Goal: Information Seeking & Learning: Learn about a topic

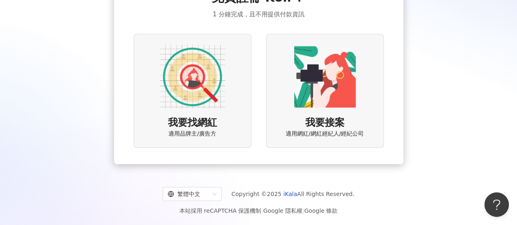
scroll to position [63, 0]
click at [205, 89] on img at bounding box center [192, 77] width 65 height 65
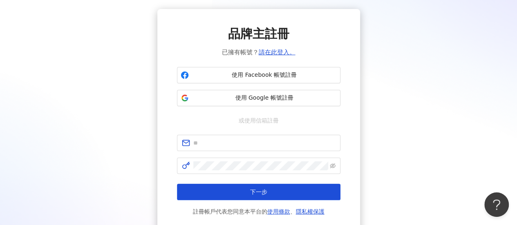
scroll to position [25, 0]
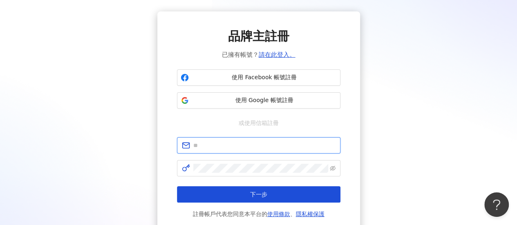
click at [247, 143] on input "text" at bounding box center [264, 145] width 142 height 9
type input "*"
type input "**********"
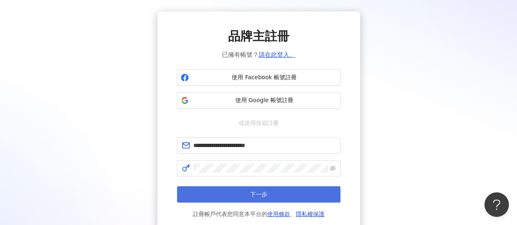
click at [264, 198] on span "下一步" at bounding box center [258, 194] width 17 height 7
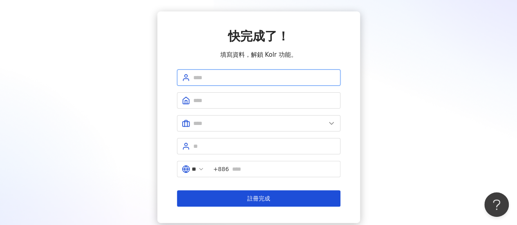
click at [244, 75] on input "text" at bounding box center [264, 77] width 142 height 9
type input "*******"
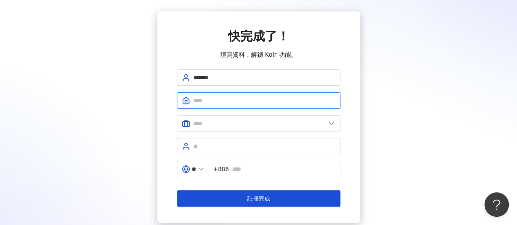
click at [202, 99] on input "text" at bounding box center [264, 100] width 142 height 9
type input "*******"
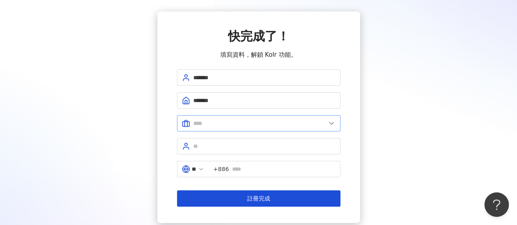
click at [220, 118] on span at bounding box center [259, 123] width 164 height 16
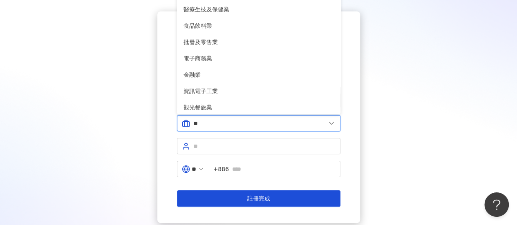
type input "*"
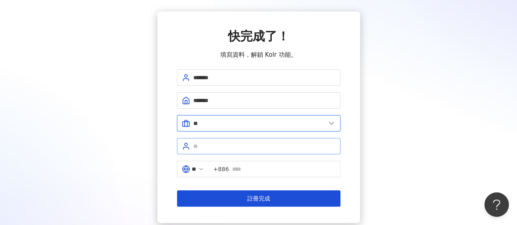
type input "**"
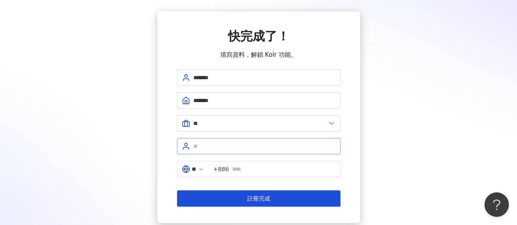
click at [239, 139] on span at bounding box center [259, 146] width 164 height 16
type input "**"
click at [253, 165] on input "text" at bounding box center [283, 169] width 103 height 9
type input "**********"
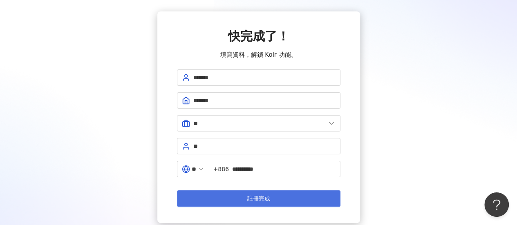
click at [301, 193] on button "註冊完成" at bounding box center [259, 198] width 164 height 16
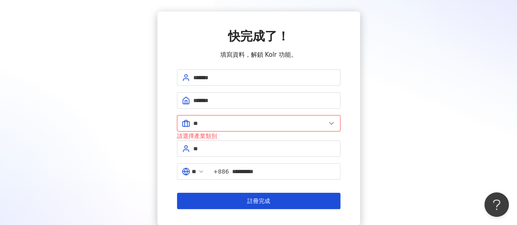
click at [263, 125] on input "**" at bounding box center [259, 123] width 132 height 9
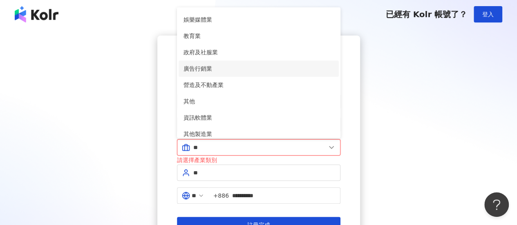
scroll to position [167, 0]
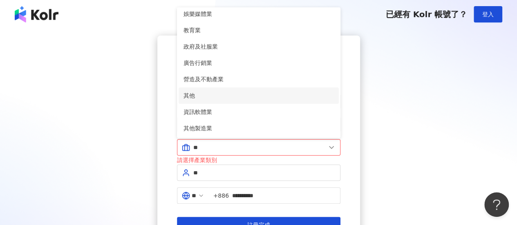
click at [208, 89] on li "其他" at bounding box center [259, 95] width 160 height 16
type input "**"
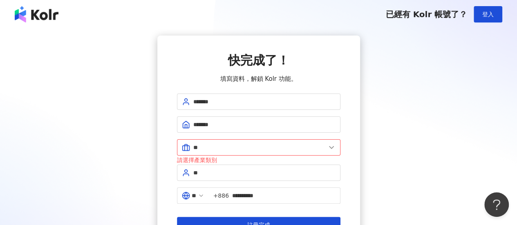
scroll to position [82, 0]
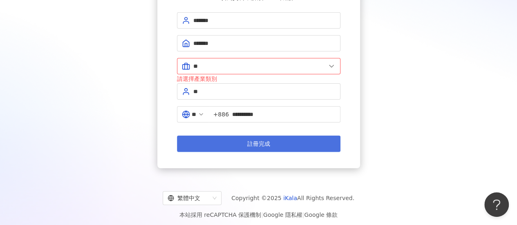
click at [253, 145] on span "註冊完成" at bounding box center [258, 144] width 23 height 7
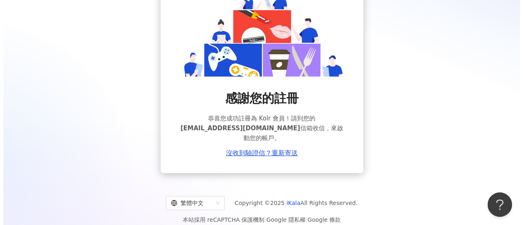
scroll to position [74, 0]
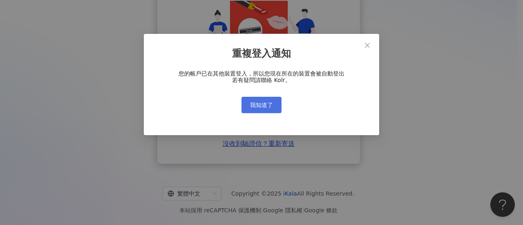
click at [262, 106] on span "我知道了" at bounding box center [261, 105] width 23 height 7
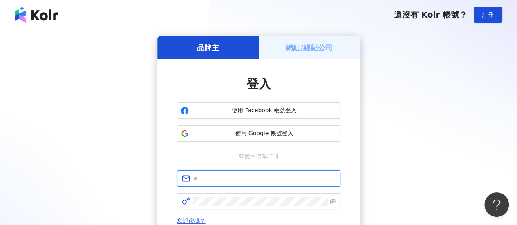
click at [250, 177] on input "text" at bounding box center [264, 178] width 142 height 9
type input "**********"
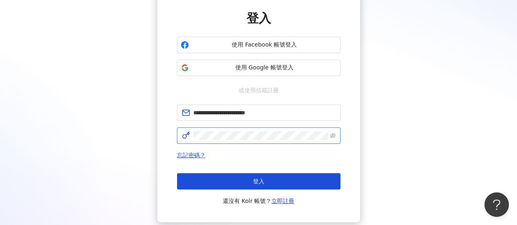
scroll to position [72, 0]
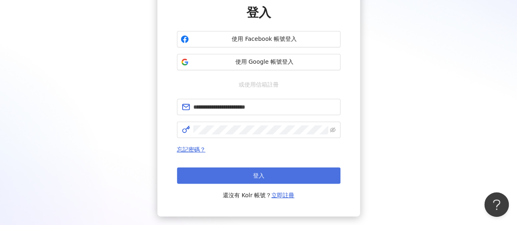
click at [261, 174] on span "登入" at bounding box center [258, 175] width 11 height 7
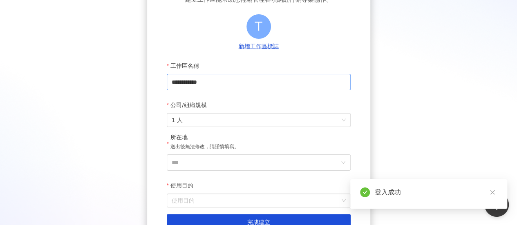
scroll to position [101, 0]
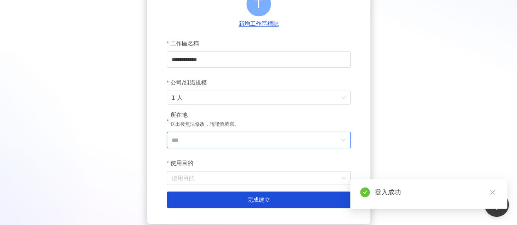
click at [233, 140] on input "***" at bounding box center [256, 140] width 168 height 16
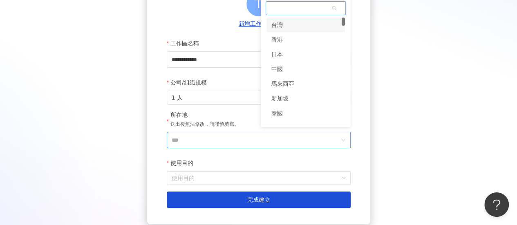
click at [273, 27] on div "台灣" at bounding box center [276, 25] width 11 height 15
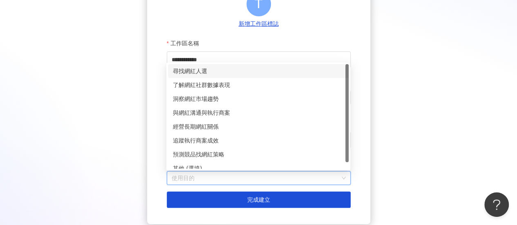
click at [209, 180] on input "使用目的" at bounding box center [259, 178] width 174 height 13
click at [235, 85] on div "了解網紅社群數據表現" at bounding box center [258, 85] width 171 height 9
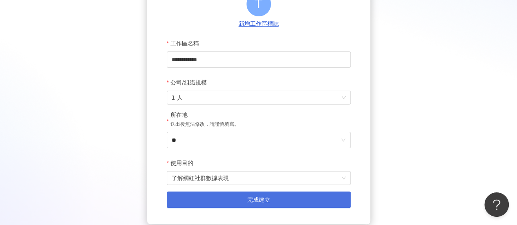
click at [240, 194] on button "完成建立" at bounding box center [259, 200] width 184 height 16
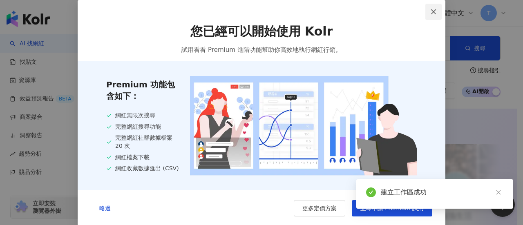
click at [431, 12] on icon "close" at bounding box center [433, 11] width 5 height 5
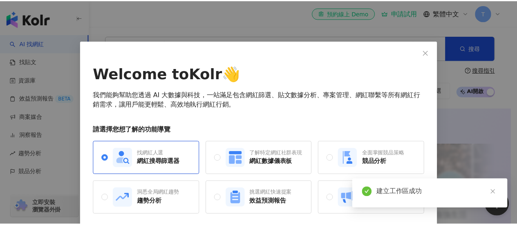
scroll to position [31, 0]
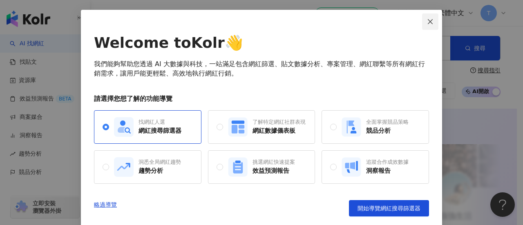
click at [428, 27] on button "Close" at bounding box center [430, 21] width 16 height 16
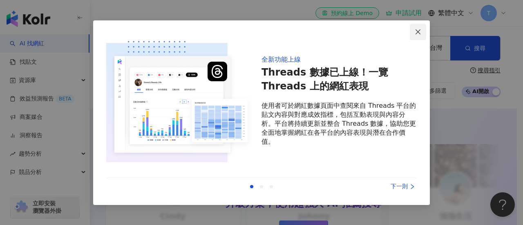
click at [415, 34] on icon "close" at bounding box center [418, 32] width 7 height 7
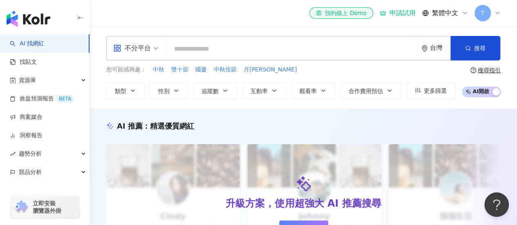
click at [347, 43] on input "search" at bounding box center [292, 49] width 245 height 16
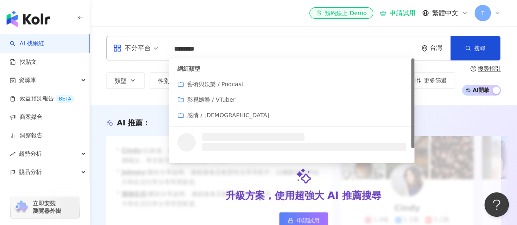
type input "*********"
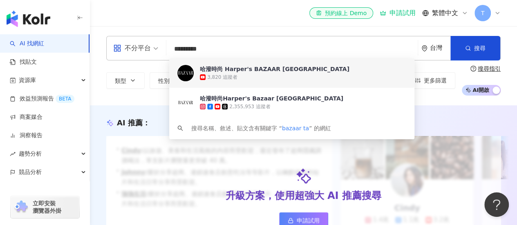
click at [237, 63] on div "哈潑時尚 Harper's BAZAAR Taiwan 3,820 追蹤者" at bounding box center [291, 72] width 245 height 29
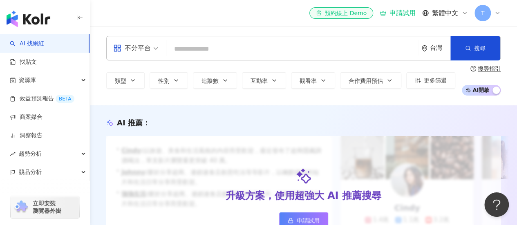
click at [276, 52] on input "search" at bounding box center [292, 49] width 245 height 16
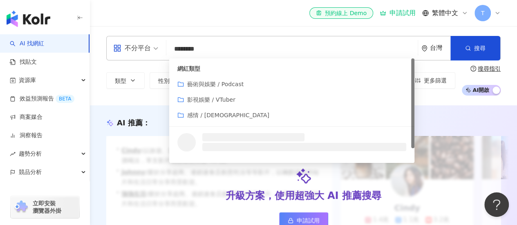
type input "*********"
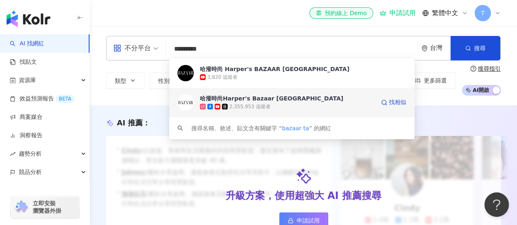
click at [284, 97] on div "哈潑時尚Harper's Bazaar Taiwan" at bounding box center [271, 98] width 143 height 8
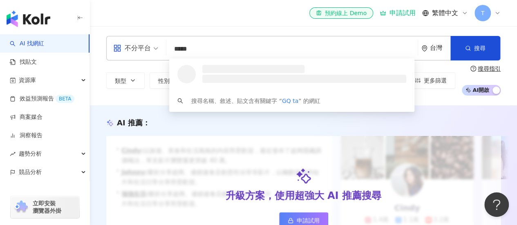
type input "******"
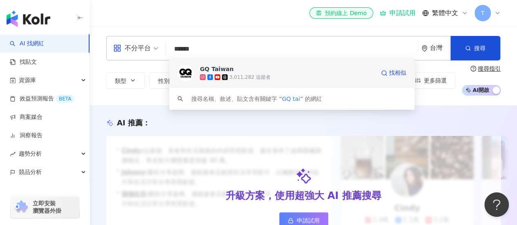
click at [235, 69] on span "GQ Taiwan" at bounding box center [287, 69] width 175 height 8
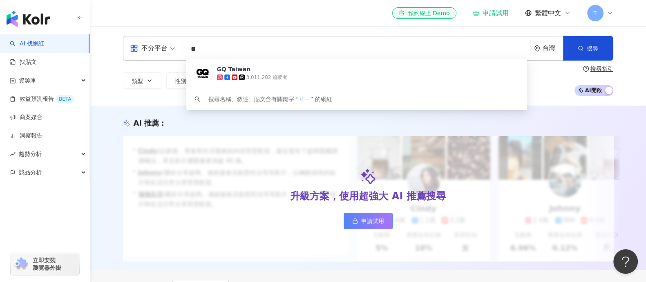
type input "*"
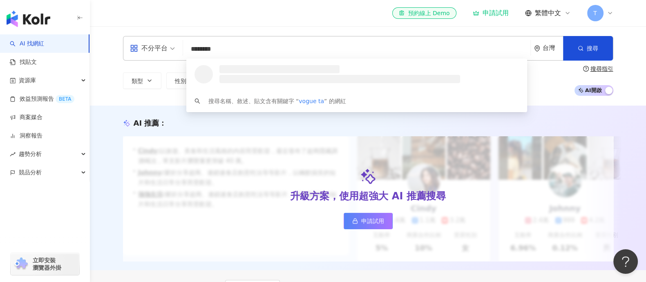
type input "*********"
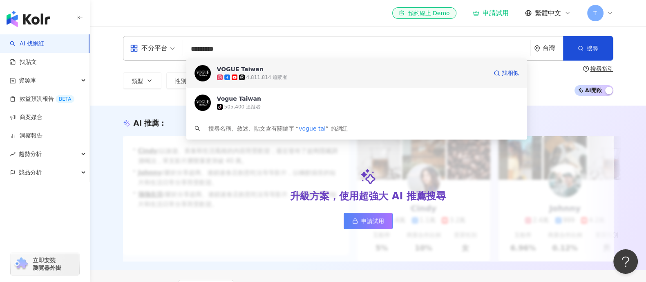
click at [289, 72] on span "VOGUE Taiwan" at bounding box center [304, 69] width 175 height 8
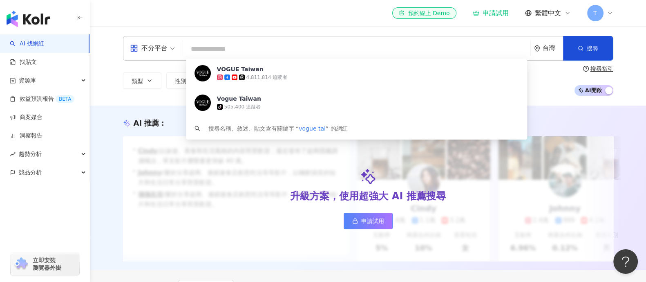
click at [323, 42] on input "search" at bounding box center [356, 49] width 341 height 16
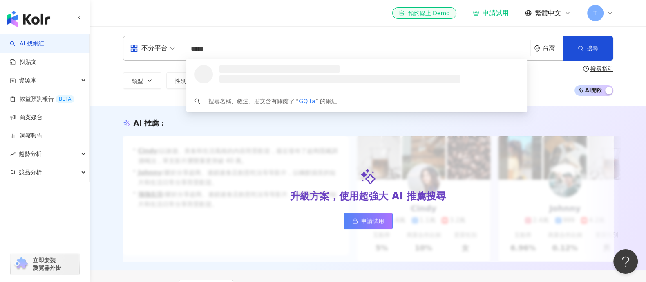
type input "******"
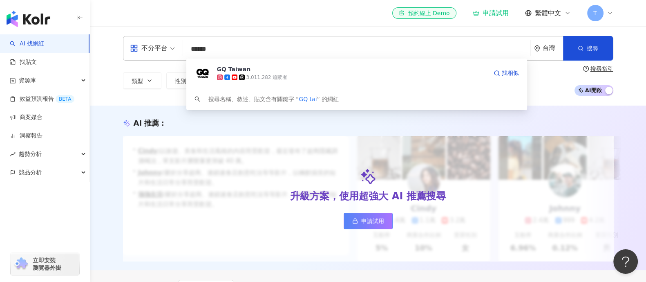
click at [220, 76] on icon at bounding box center [219, 77] width 3 height 3
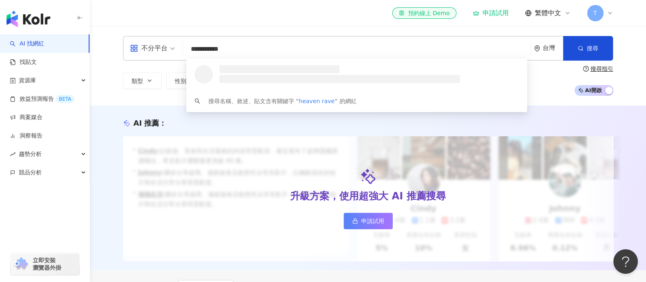
type input "**********"
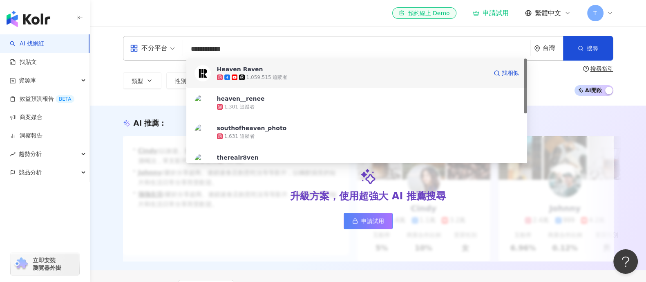
click at [257, 80] on div "1,059,515 追蹤者" at bounding box center [266, 77] width 41 height 7
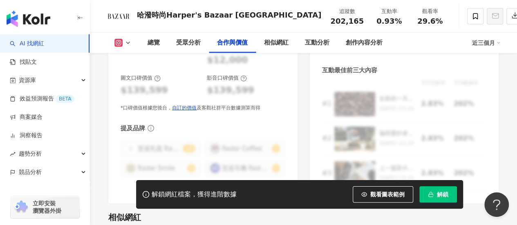
scroll to position [1289, 0]
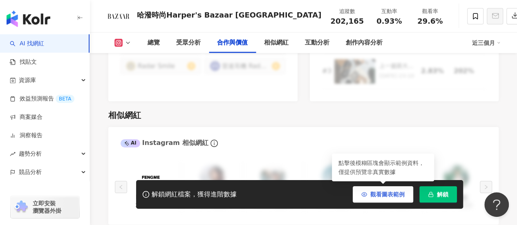
click at [386, 192] on span "觀看圖表範例" at bounding box center [387, 194] width 34 height 7
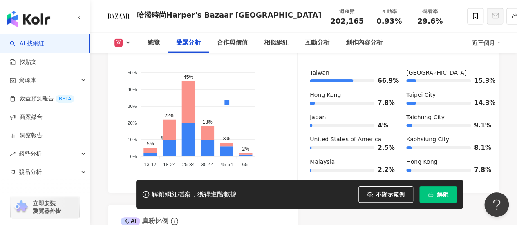
scroll to position [813, 0]
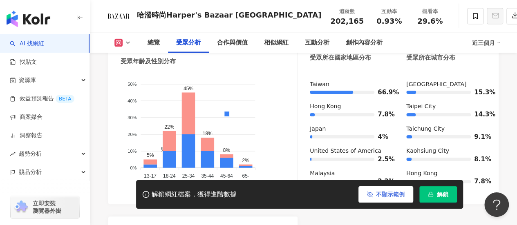
click at [376, 193] on span "不顯示範例" at bounding box center [390, 194] width 29 height 7
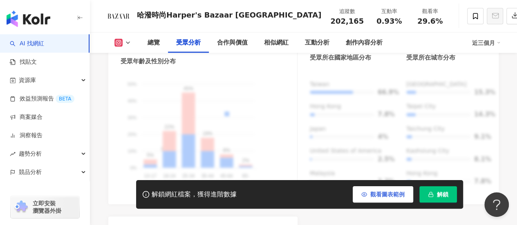
click at [376, 193] on span "觀看圖表範例" at bounding box center [387, 194] width 34 height 7
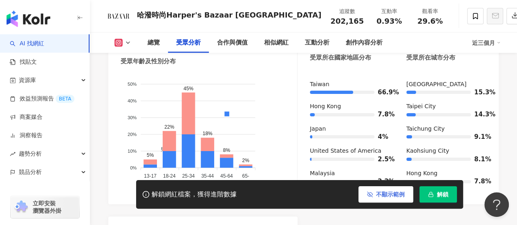
click at [383, 192] on span "不顯示範例" at bounding box center [390, 194] width 29 height 7
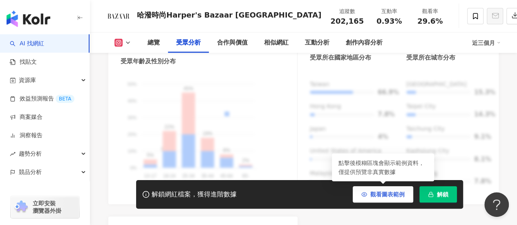
click at [382, 193] on span "觀看圖表範例" at bounding box center [387, 194] width 34 height 7
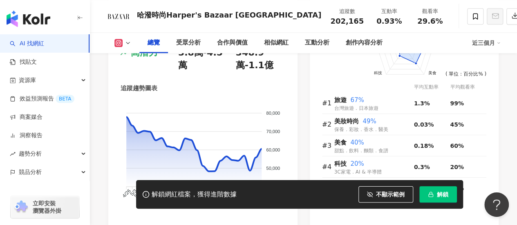
scroll to position [541, 0]
click at [374, 193] on button "不顯示範例" at bounding box center [385, 194] width 55 height 16
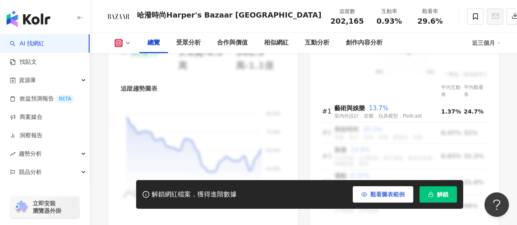
click at [374, 193] on span "觀看圖表範例" at bounding box center [387, 194] width 34 height 7
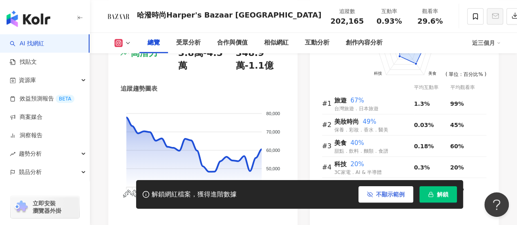
click at [374, 193] on button "不顯示範例" at bounding box center [385, 194] width 55 height 16
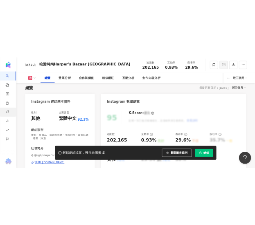
scroll to position [41, 0]
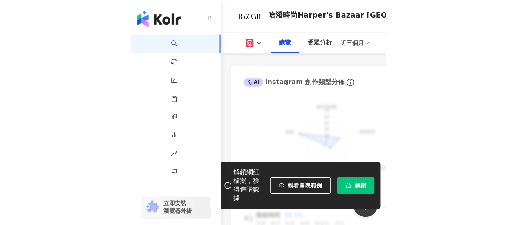
scroll to position [874, 0]
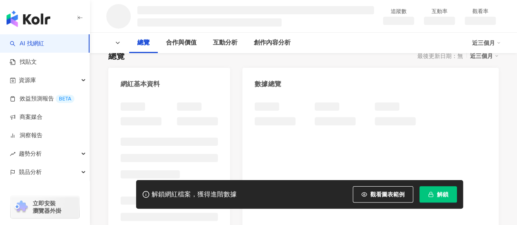
scroll to position [74, 0]
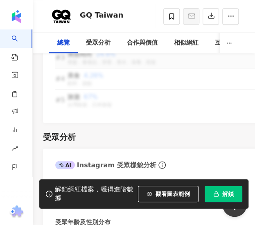
scroll to position [1022, 0]
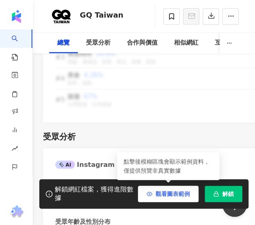
drag, startPoint x: 164, startPoint y: 188, endPoint x: 159, endPoint y: 188, distance: 5.7
click at [164, 188] on button "觀看圖表範例" at bounding box center [168, 194] width 60 height 16
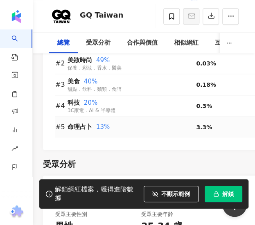
scroll to position [953, 0]
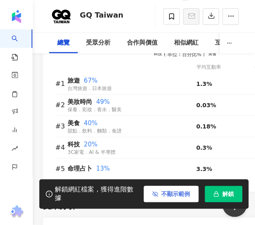
click at [154, 186] on button "不顯示範例" at bounding box center [170, 194] width 55 height 16
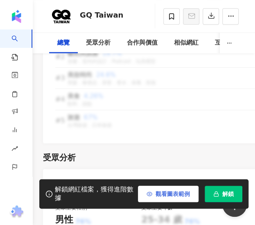
scroll to position [1000, 0]
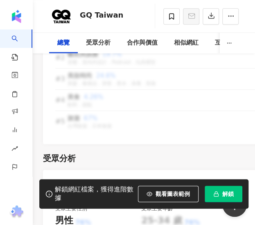
drag, startPoint x: 157, startPoint y: 195, endPoint x: 134, endPoint y: 152, distance: 48.8
click at [157, 195] on span "觀看圖表範例" at bounding box center [172, 193] width 34 height 7
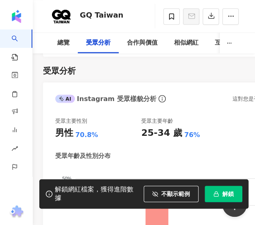
scroll to position [1114, 0]
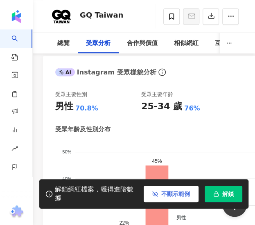
click at [149, 192] on button "不顯示範例" at bounding box center [170, 194] width 55 height 16
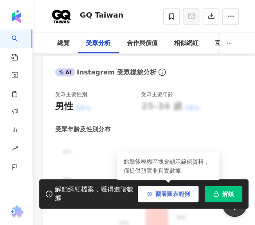
click at [151, 191] on icon "button" at bounding box center [149, 194] width 6 height 6
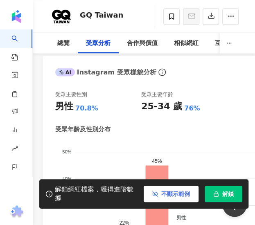
click at [151, 191] on button "不顯示範例" at bounding box center [170, 194] width 55 height 16
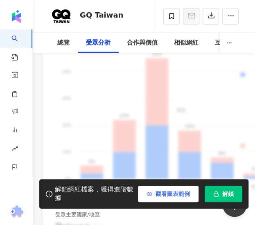
scroll to position [1236, 0]
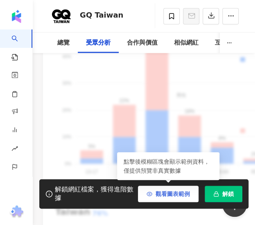
click at [169, 199] on button "觀看圖表範例" at bounding box center [168, 194] width 60 height 16
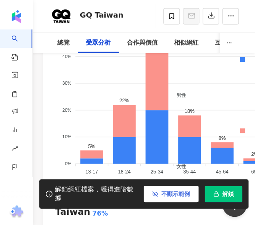
click at [169, 199] on button "不顯示範例" at bounding box center [170, 194] width 55 height 16
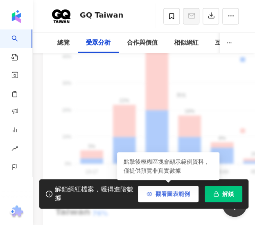
click at [155, 191] on button "觀看圖表範例" at bounding box center [168, 194] width 60 height 16
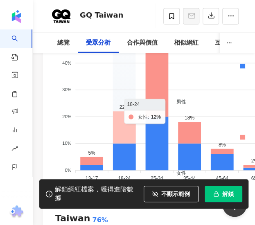
scroll to position [1196, 0]
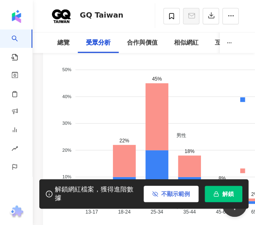
click at [166, 192] on span "不顯示範例" at bounding box center [175, 193] width 29 height 7
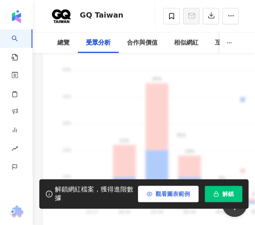
click at [166, 192] on span "觀看圖表範例" at bounding box center [172, 193] width 34 height 7
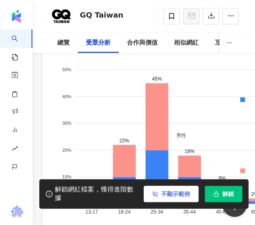
click at [166, 192] on span "不顯示範例" at bounding box center [175, 193] width 29 height 7
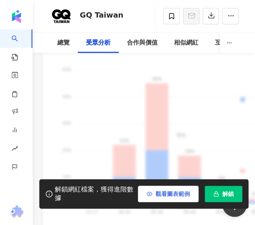
click at [166, 192] on span "觀看圖表範例" at bounding box center [172, 193] width 34 height 7
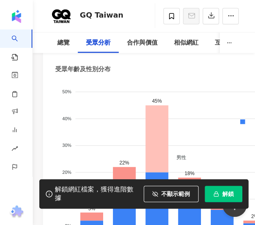
scroll to position [1174, 0]
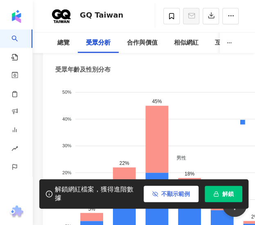
click at [163, 191] on span "不顯示範例" at bounding box center [175, 193] width 29 height 7
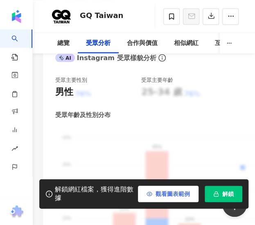
scroll to position [1129, 0]
click at [163, 191] on span "觀看圖表範例" at bounding box center [172, 193] width 34 height 7
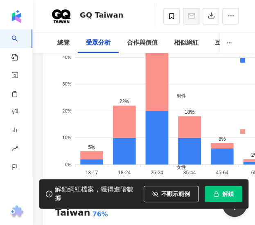
scroll to position [1279, 0]
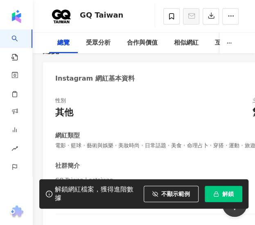
scroll to position [62, 0]
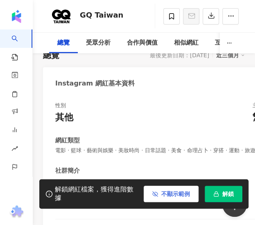
click at [170, 197] on button "不顯示範例" at bounding box center [170, 194] width 55 height 16
click at [169, 195] on span "觀看圖表範例" at bounding box center [172, 193] width 34 height 7
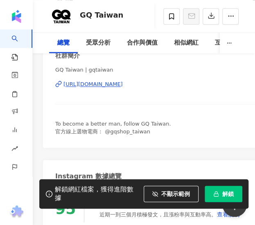
scroll to position [178, 0]
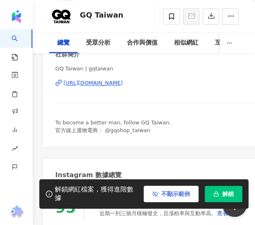
click at [169, 190] on span "不顯示範例" at bounding box center [175, 193] width 29 height 7
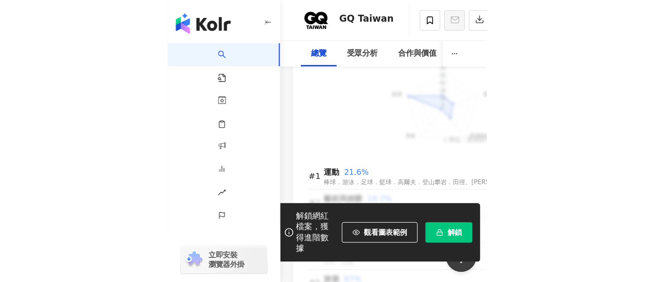
scroll to position [885, 0]
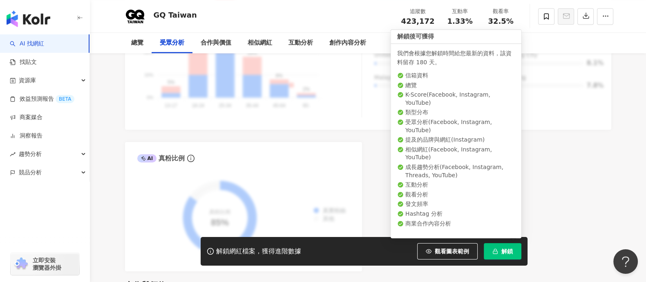
click at [254, 224] on button "解鎖" at bounding box center [503, 251] width 38 height 16
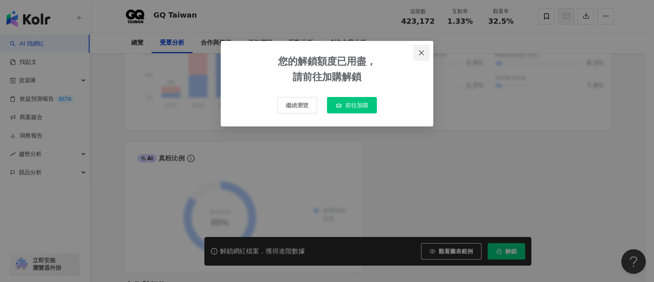
click at [254, 50] on icon "close" at bounding box center [421, 52] width 7 height 7
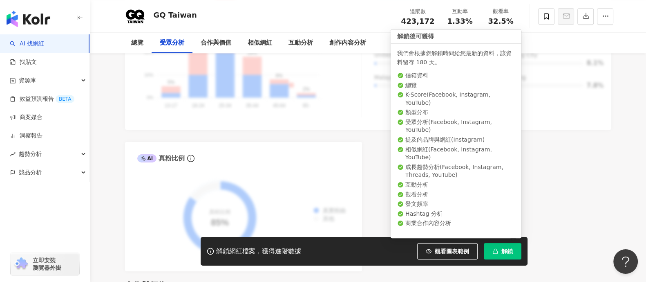
click at [254, 224] on button "解鎖" at bounding box center [503, 251] width 38 height 16
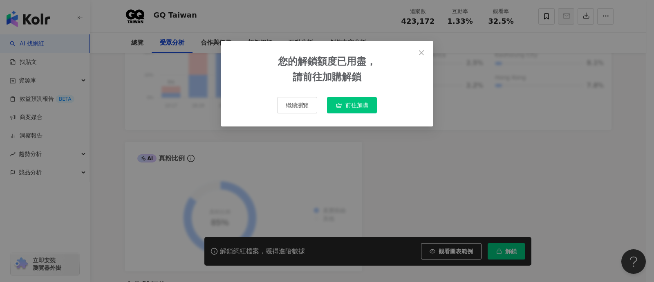
click at [254, 103] on span "前往加購" at bounding box center [356, 105] width 23 height 7
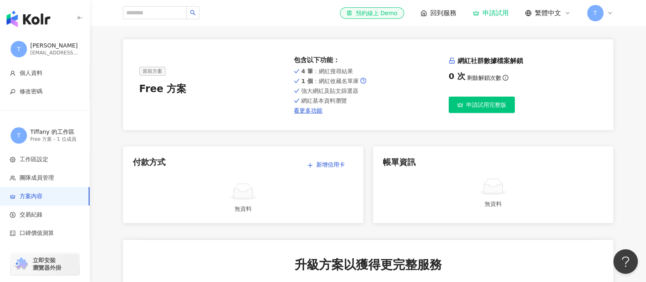
scroll to position [37, 0]
click at [254, 102] on span "申請試用完整版" at bounding box center [486, 104] width 40 height 7
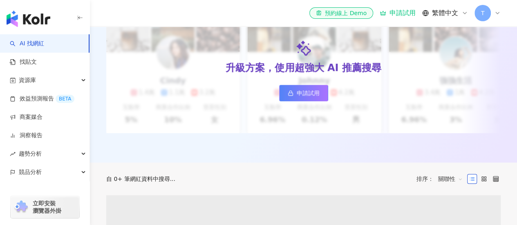
click at [316, 94] on span "申請試用" at bounding box center [308, 93] width 23 height 7
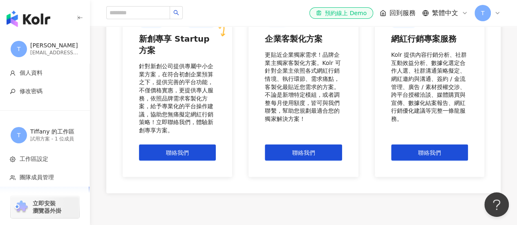
scroll to position [820, 0]
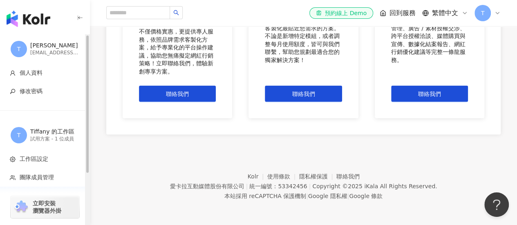
click at [72, 134] on div "Tiffany 的工作區" at bounding box center [54, 132] width 49 height 8
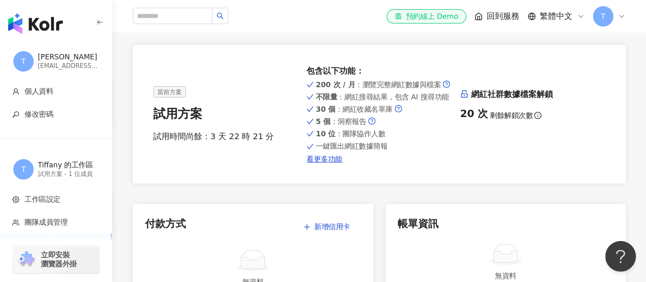
scroll to position [0, 0]
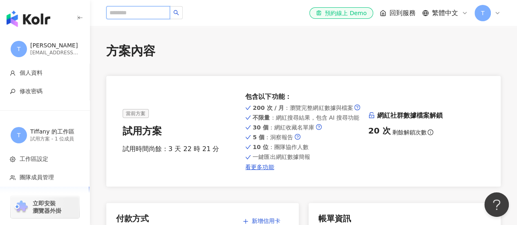
click at [139, 17] on input "search" at bounding box center [138, 12] width 64 height 13
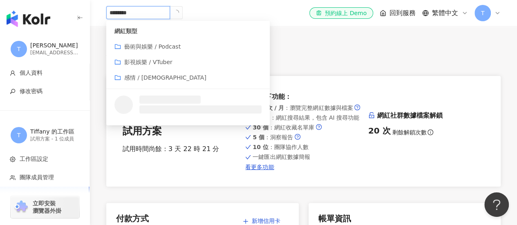
type input "*********"
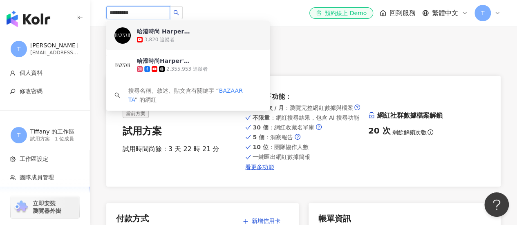
click at [150, 38] on div "3,820 追蹤者" at bounding box center [159, 39] width 30 height 7
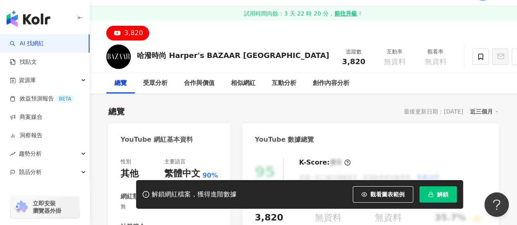
click at [432, 191] on span "button" at bounding box center [431, 194] width 6 height 7
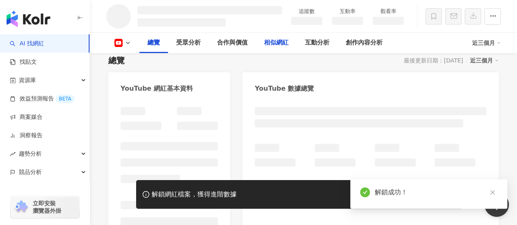
scroll to position [72, 0]
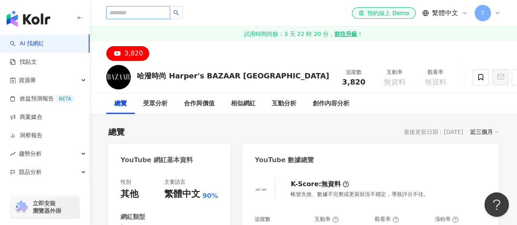
click at [149, 11] on input "search" at bounding box center [138, 12] width 64 height 13
type input "*"
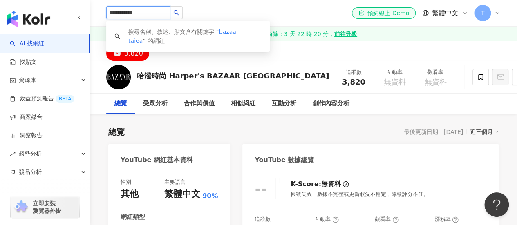
type input "**********"
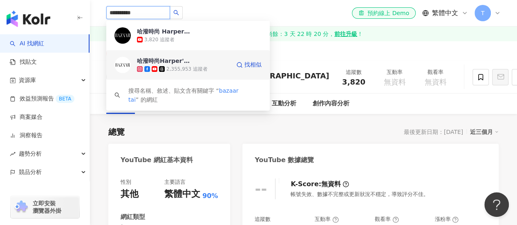
click at [168, 60] on div "哈潑時尚Harper's Bazaar [GEOGRAPHIC_DATA]" at bounding box center [163, 61] width 53 height 8
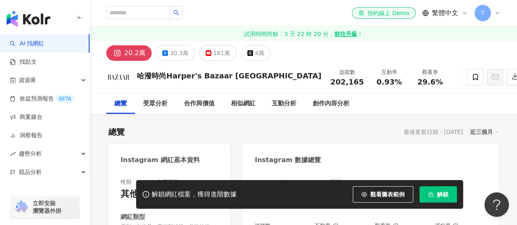
click at [434, 199] on button "解鎖" at bounding box center [438, 194] width 38 height 16
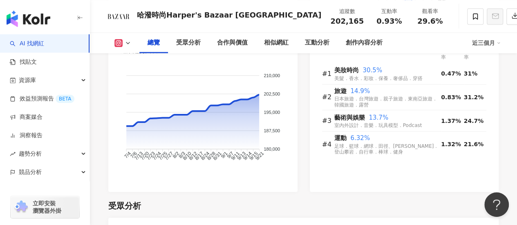
scroll to position [601, 0]
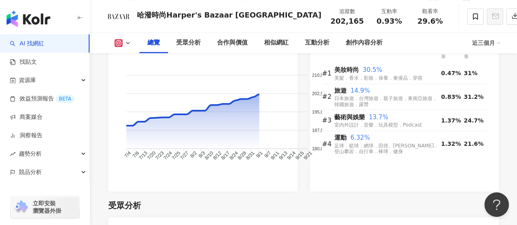
drag, startPoint x: 511, startPoint y: 0, endPoint x: 455, endPoint y: 205, distance: 212.3
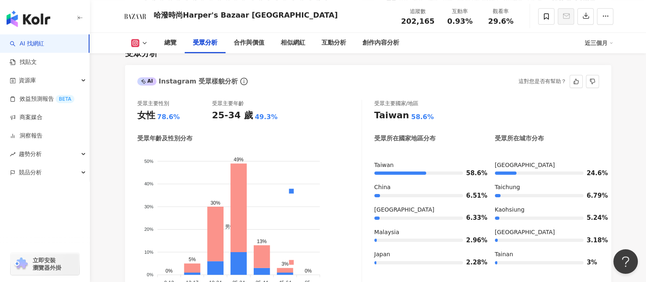
scroll to position [725, 0]
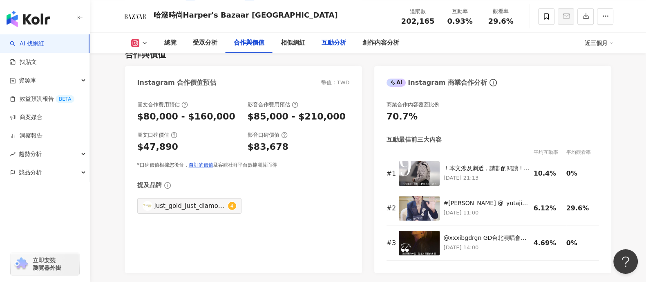
scroll to position [1133, 0]
click at [419, 160] on td at bounding box center [421, 173] width 45 height 35
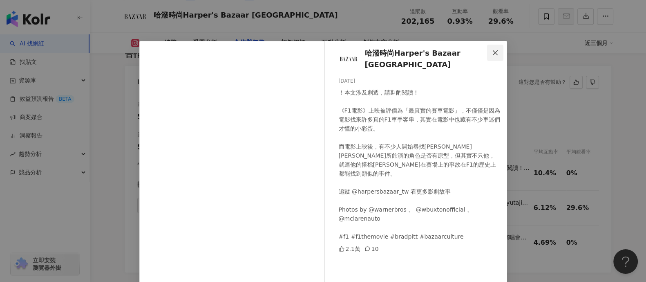
click at [492, 50] on icon "close" at bounding box center [495, 52] width 7 height 7
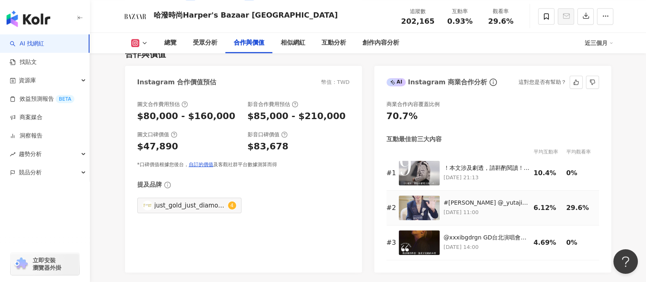
click at [429, 199] on img at bounding box center [419, 207] width 41 height 25
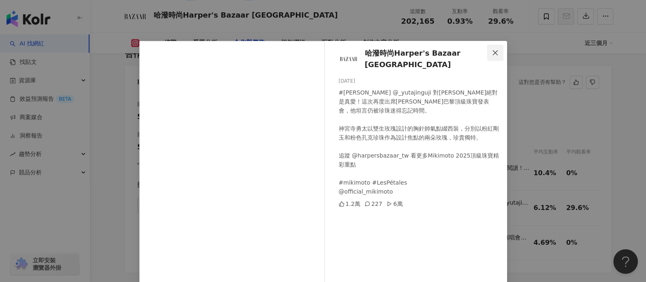
click at [487, 58] on button "Close" at bounding box center [495, 53] width 16 height 16
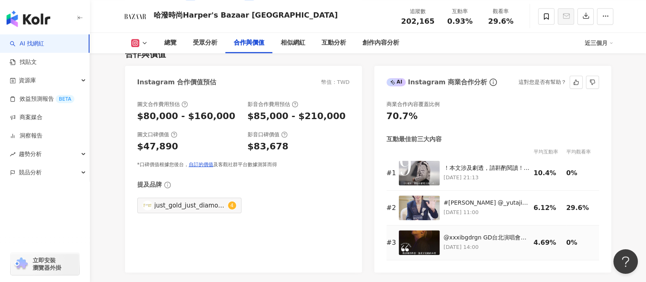
click at [426, 237] on img at bounding box center [419, 242] width 41 height 25
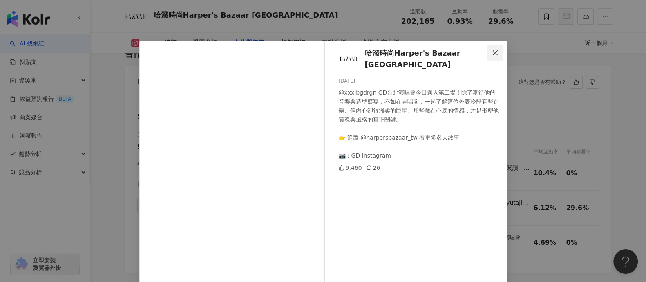
click at [492, 49] on icon "close" at bounding box center [495, 52] width 7 height 7
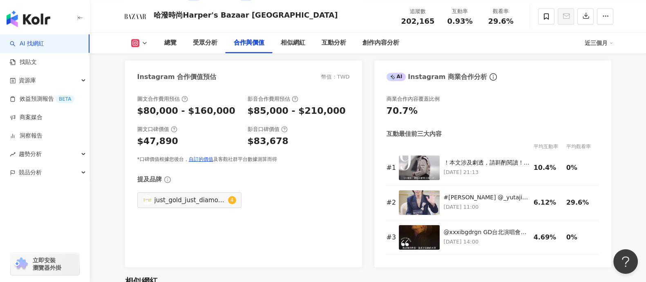
scroll to position [1154, 0]
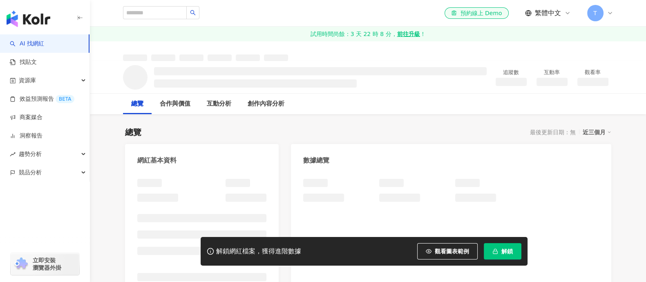
click at [503, 253] on span "解鎖" at bounding box center [507, 251] width 11 height 7
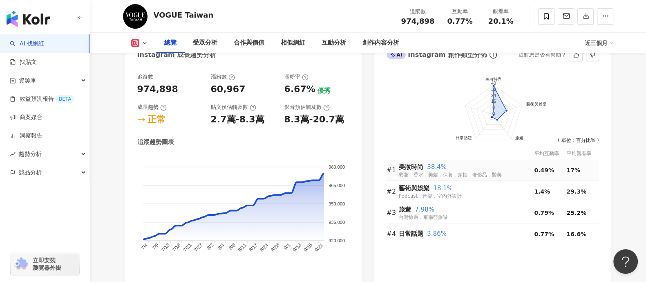
scroll to position [946, 0]
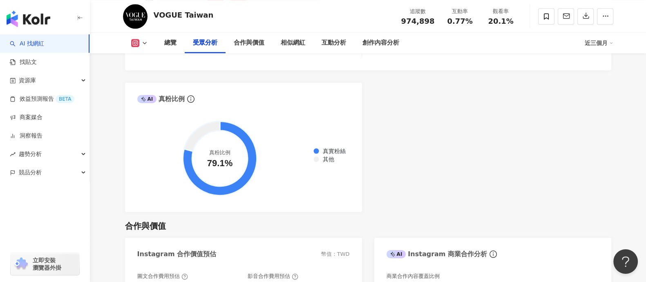
click at [479, 166] on div "AI Instagram 受眾樣貌分析 受眾主要性別 女性 81.1% 受眾主要年齡 25-34 歲 52.2% 受眾年齡及性別分布 男性 女性 60% 60…" at bounding box center [368, 20] width 486 height 383
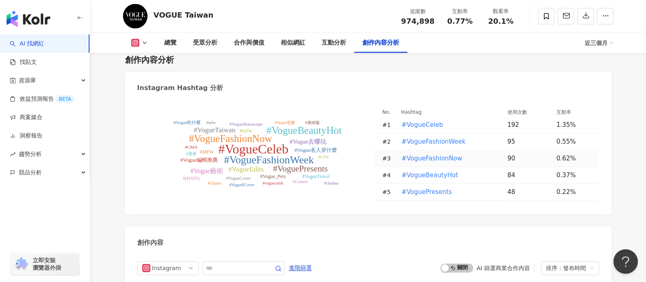
scroll to position [2148, 0]
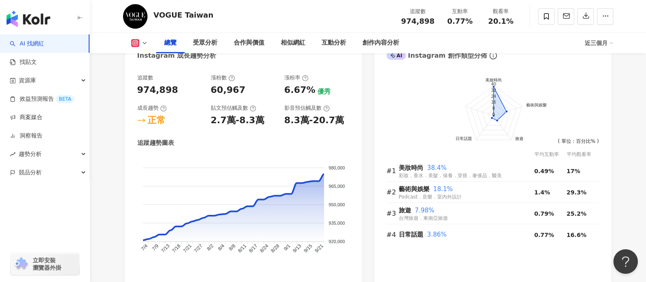
scroll to position [464, 0]
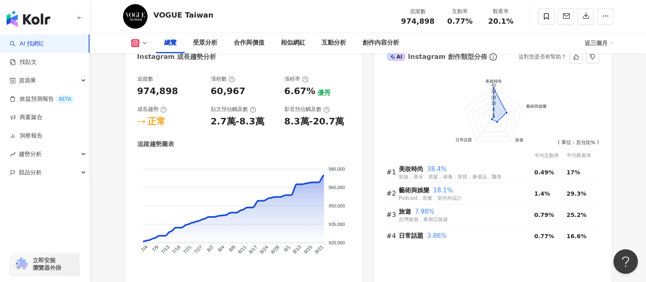
click at [414, 121] on foreignobject at bounding box center [493, 120] width 213 height 106
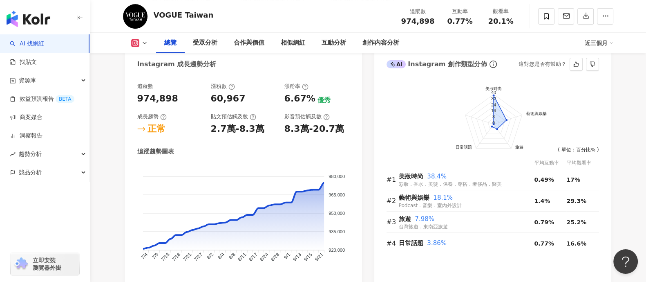
scroll to position [456, 0]
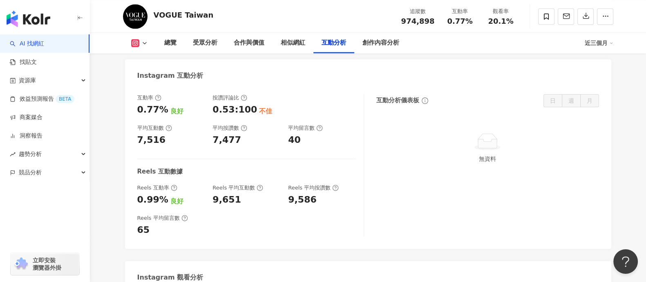
scroll to position [1622, 0]
click at [455, 74] on div "Instagram 互動分析" at bounding box center [368, 72] width 486 height 27
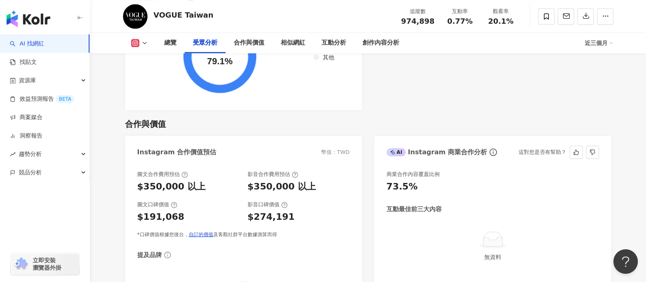
scroll to position [1047, 0]
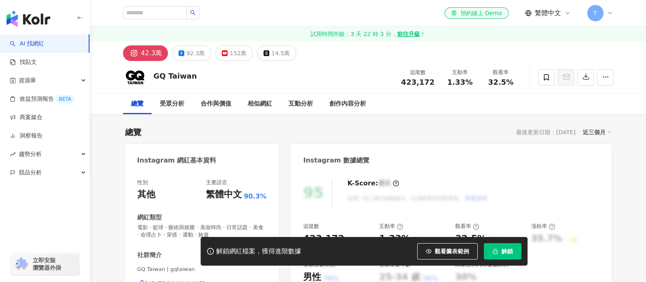
click at [497, 248] on icon "button" at bounding box center [496, 251] width 6 height 6
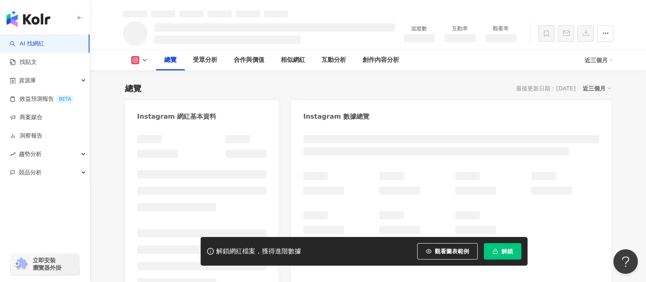
scroll to position [53, 0]
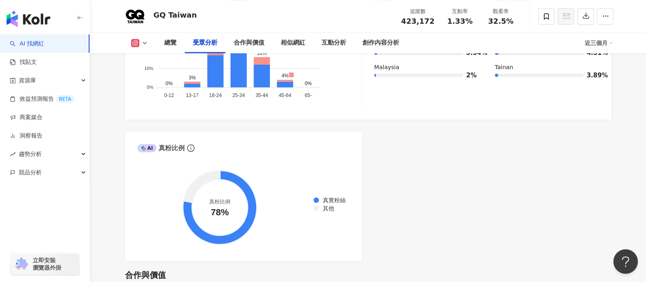
scroll to position [900, 0]
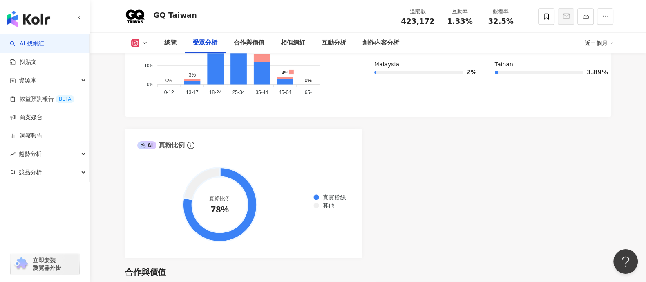
click at [491, 162] on div "AI Instagram 受眾樣貌分析 受眾主要性別 男性 70.8% 受眾主要年齡 25-34 歲 52.5% 受眾年齡及性別分布 男性 女性 60% 60…" at bounding box center [368, 66] width 486 height 383
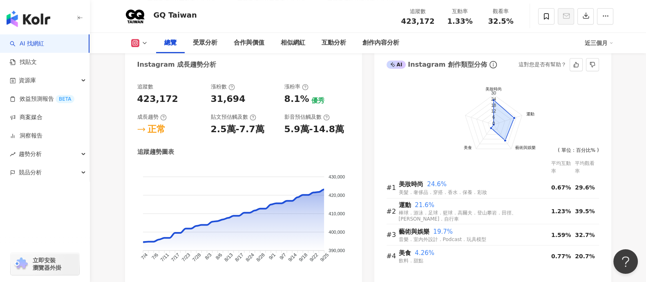
scroll to position [456, 0]
click at [404, 164] on th at bounding box center [475, 168] width 152 height 20
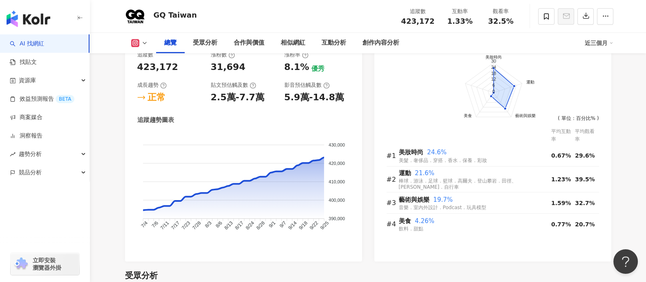
scroll to position [486, 0]
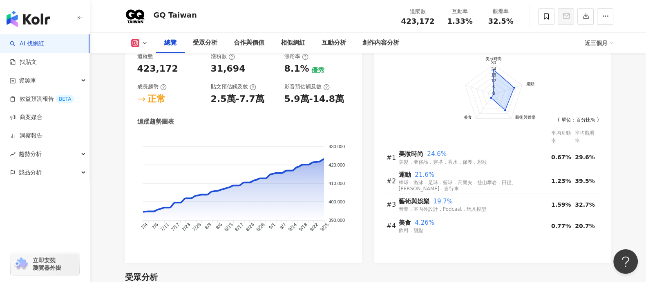
click at [404, 86] on foreignobject at bounding box center [493, 98] width 213 height 106
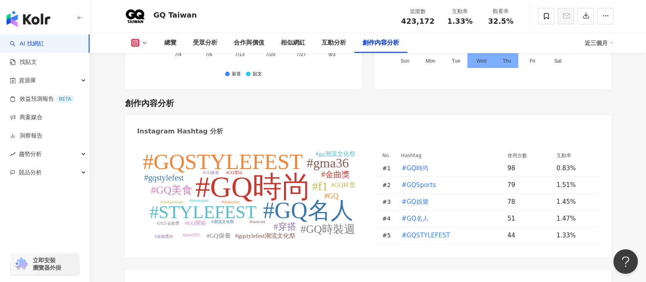
scroll to position [2341, 0]
click at [466, 114] on div "Instagram Hashtag 分析" at bounding box center [368, 127] width 486 height 27
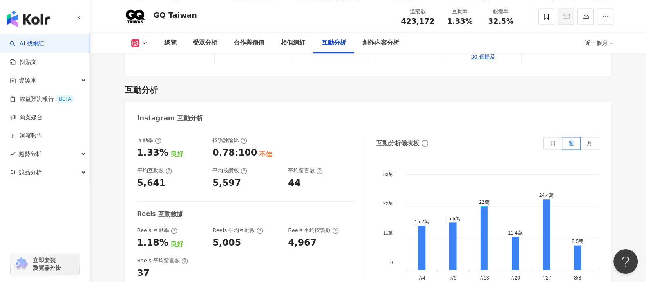
scroll to position [1639, 0]
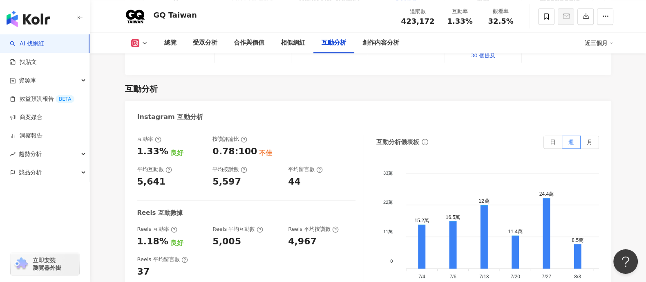
click at [423, 135] on div "互動分析儀表板 日 週 月" at bounding box center [487, 141] width 223 height 13
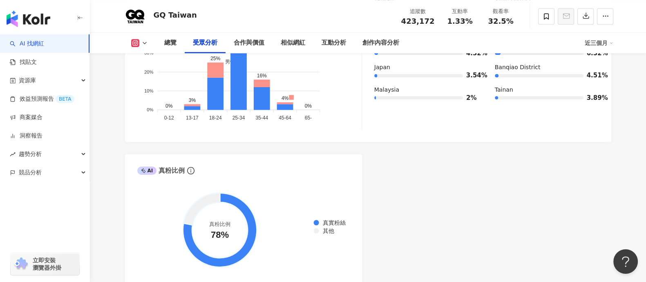
scroll to position [800, 0]
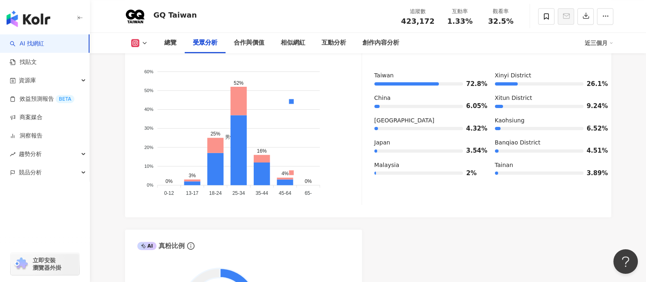
click at [412, 260] on div "AI Instagram 受眾樣貌分析 受眾主要性別 男性 70.8% 受眾主要年齡 25-34 歲 52.5% 受眾年齡及性別分布 男性 女性 60% 60…" at bounding box center [368, 166] width 486 height 383
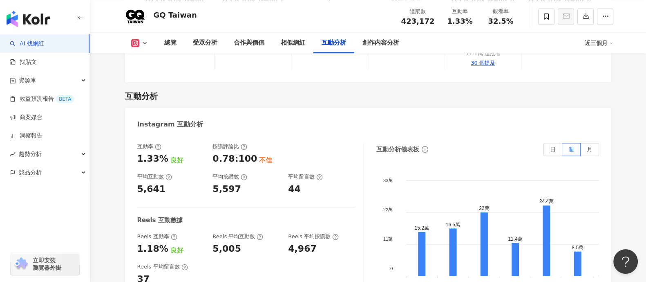
scroll to position [1632, 0]
click at [583, 142] on label "月" at bounding box center [590, 148] width 18 height 13
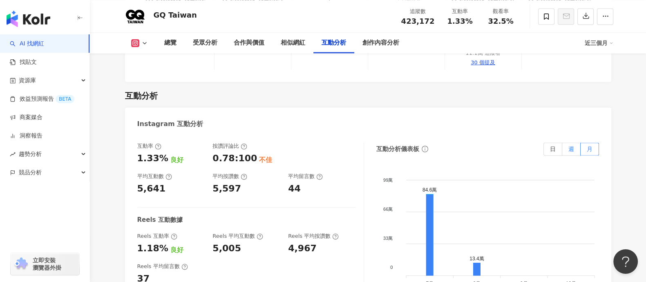
click at [562, 142] on label "週" at bounding box center [571, 148] width 18 height 13
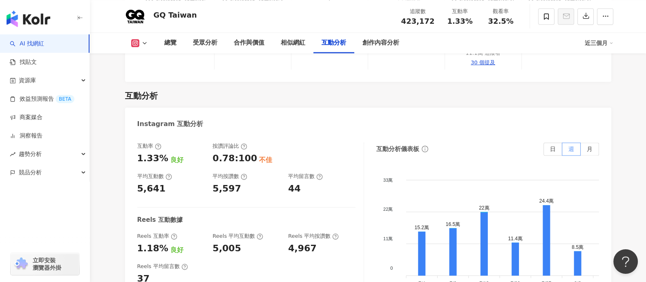
click at [571, 146] on span "週" at bounding box center [572, 149] width 6 height 7
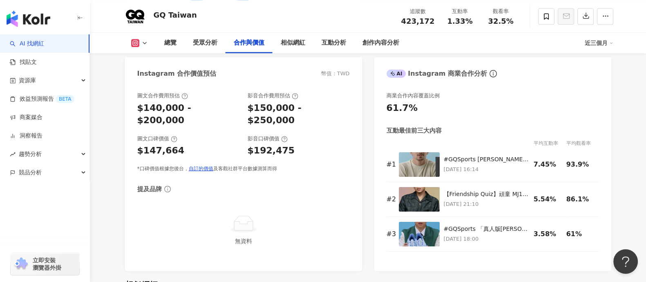
scroll to position [1128, 0]
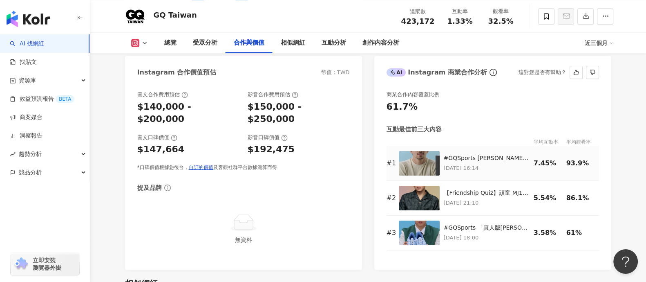
click at [409, 156] on img at bounding box center [419, 163] width 41 height 25
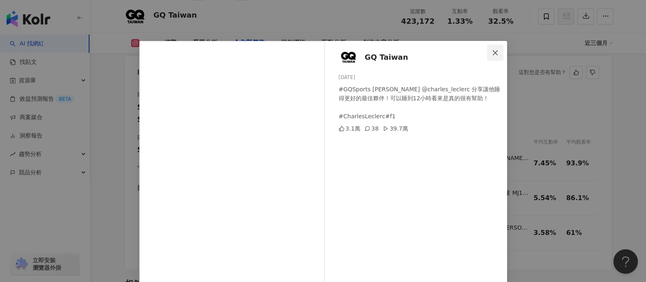
click at [489, 60] on button "Close" at bounding box center [495, 53] width 16 height 16
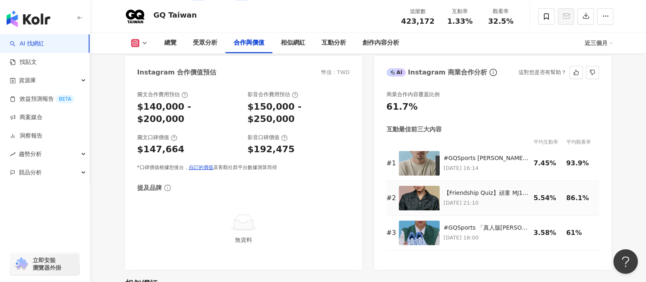
click at [425, 195] on img at bounding box center [419, 198] width 41 height 25
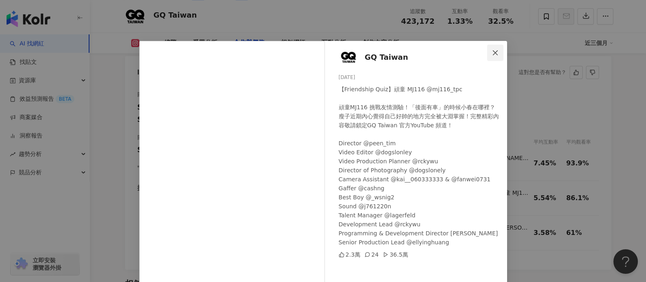
click at [492, 54] on icon "close" at bounding box center [495, 52] width 7 height 7
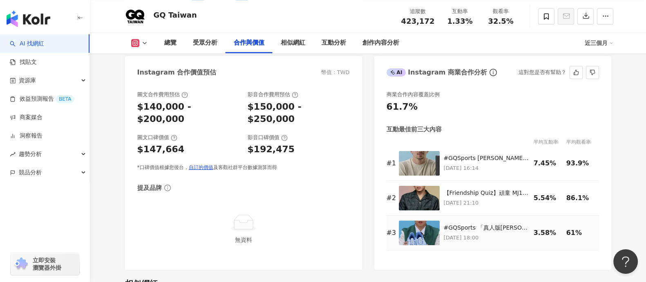
click at [418, 234] on img at bounding box center [419, 232] width 41 height 25
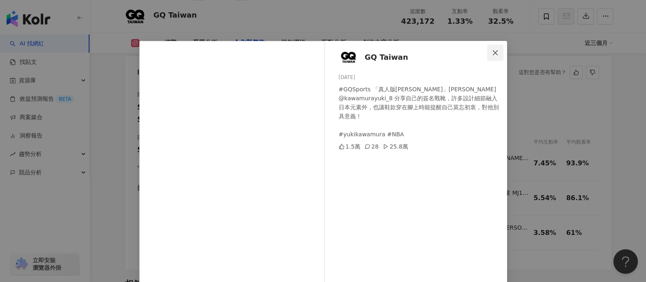
click at [492, 54] on icon "close" at bounding box center [495, 52] width 7 height 7
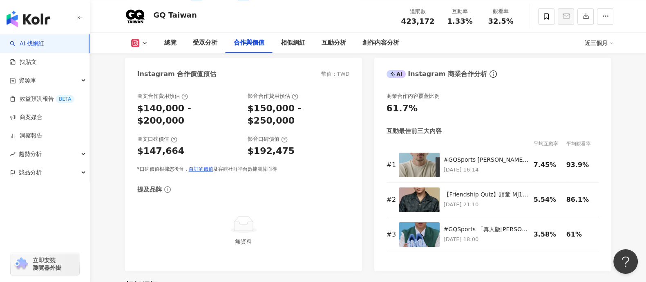
scroll to position [1127, 0]
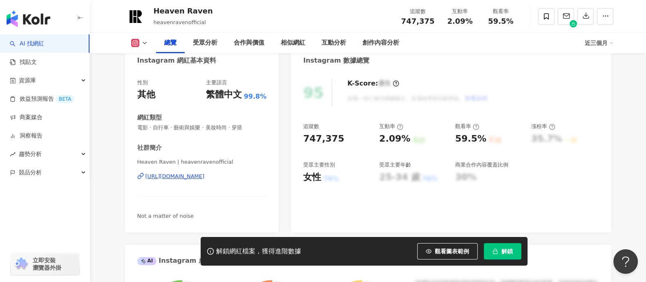
click at [502, 250] on span "解鎖" at bounding box center [507, 251] width 11 height 7
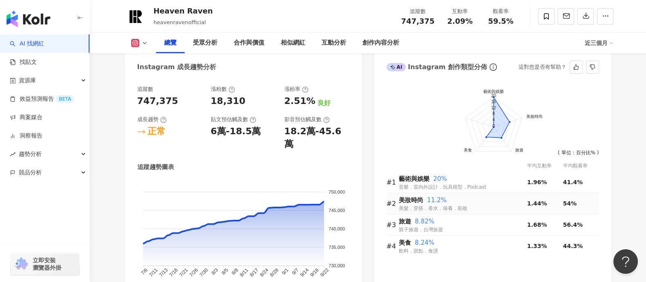
scroll to position [439, 0]
click at [419, 125] on foreignobject at bounding box center [493, 130] width 213 height 106
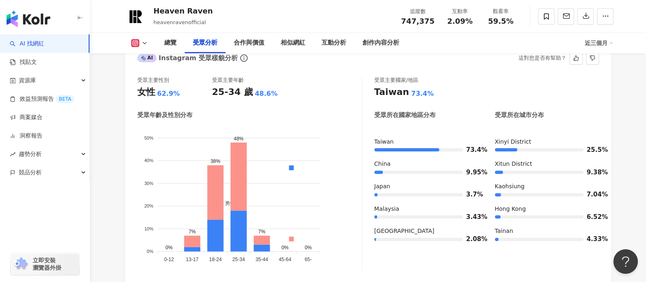
scroll to position [732, 0]
click at [355, 91] on div "受眾主要性別 女性 62.9% 受眾主要年齡 25-34 歲 48.6% 受眾年齡及性別分布 男性 女性 50% 50% 40% 40% 30% 30% 20…" at bounding box center [249, 173] width 225 height 195
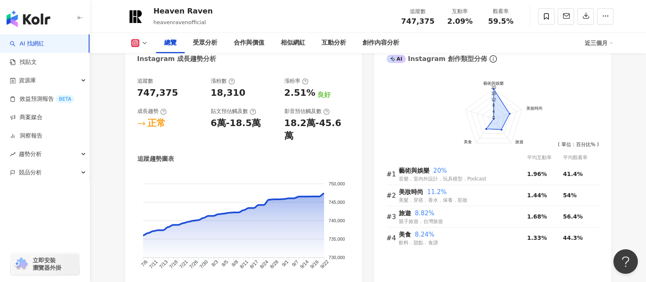
scroll to position [437, 0]
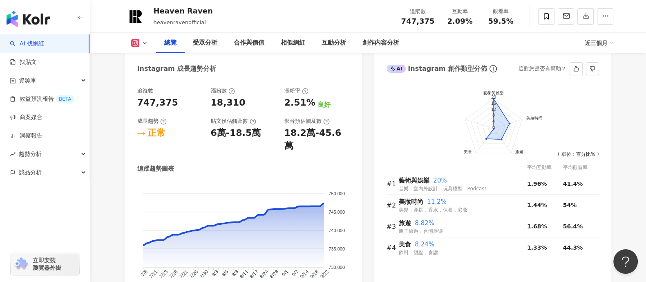
click at [411, 124] on foreignobject at bounding box center [493, 132] width 213 height 106
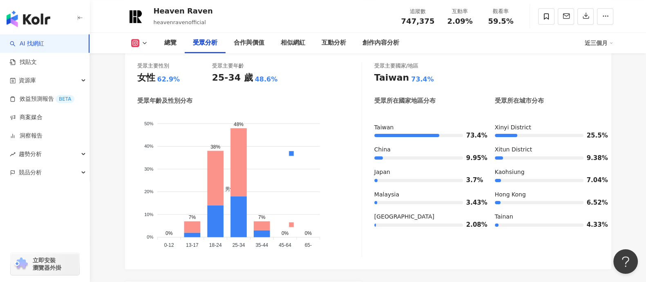
scroll to position [752, 0]
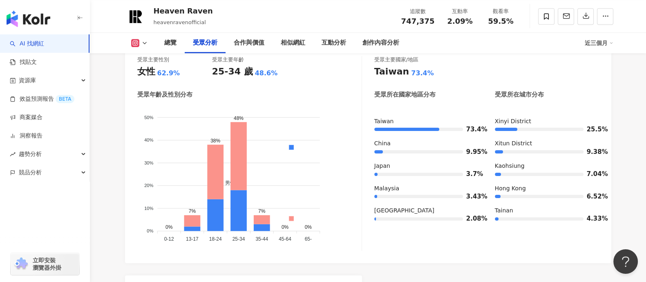
click at [360, 188] on foreignobject "男性 女性" at bounding box center [249, 174] width 224 height 139
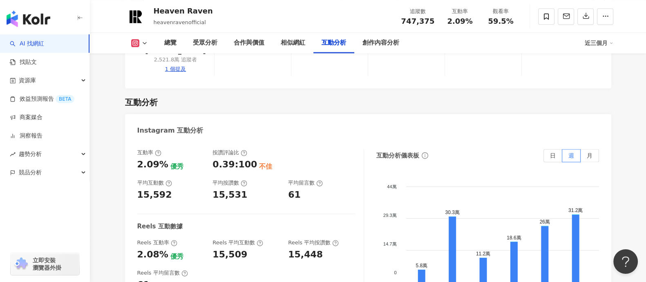
scroll to position [1647, 0]
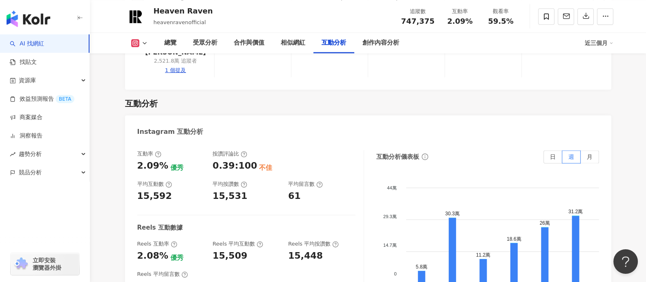
click at [360, 150] on div "互動率 2.09% 優秀 按讚評論比 0.39:100 不佳 平均互動數 15,592 平均按讚數 15,531 平均留言數 61 Reels 互動數據 Re…" at bounding box center [250, 232] width 227 height 164
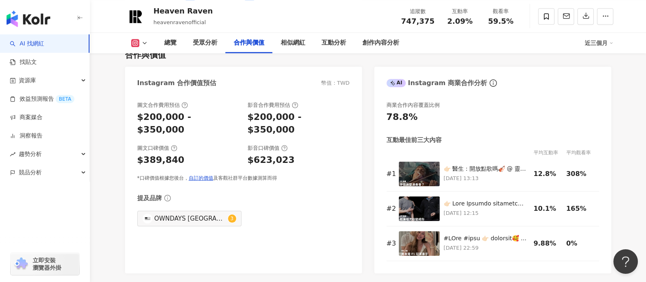
scroll to position [1116, 0]
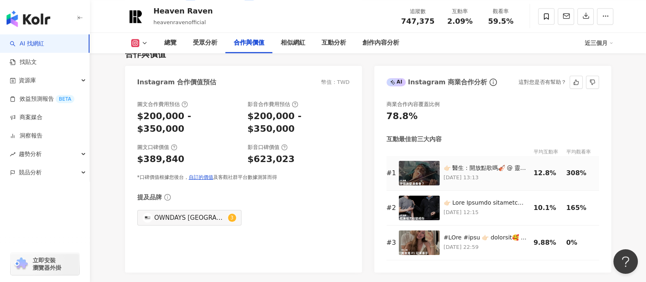
click at [416, 161] on img at bounding box center [419, 173] width 41 height 25
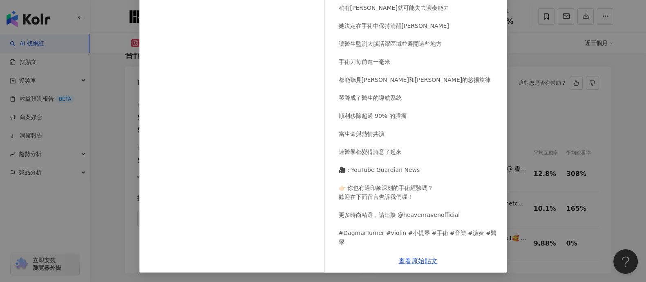
scroll to position [1114, 0]
click at [554, 107] on div "Heaven Raven [DATE] 👉🏻 醫生：開放點歌嗎🎻 @ 靈魂樂手的朋友 👉🏻 發生什麼事？ 這不是音樂會現場 而是一場真實的開顱手術 英國小提琴…" at bounding box center [323, 141] width 646 height 282
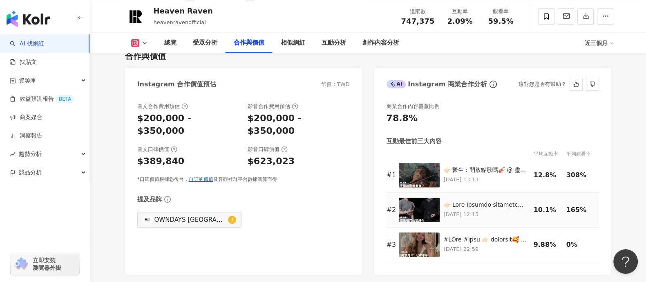
click at [424, 197] on img at bounding box center [419, 209] width 41 height 25
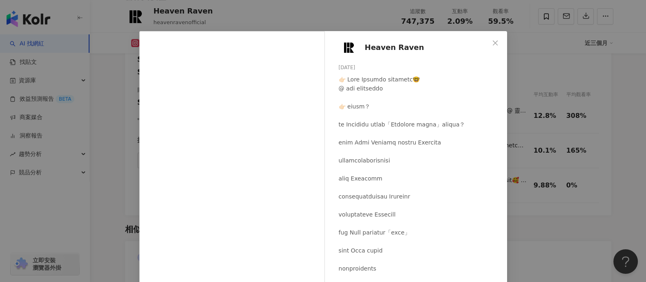
scroll to position [2, 0]
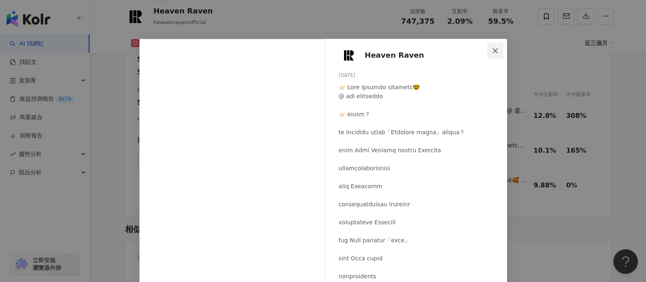
click at [487, 47] on button "Close" at bounding box center [495, 51] width 16 height 16
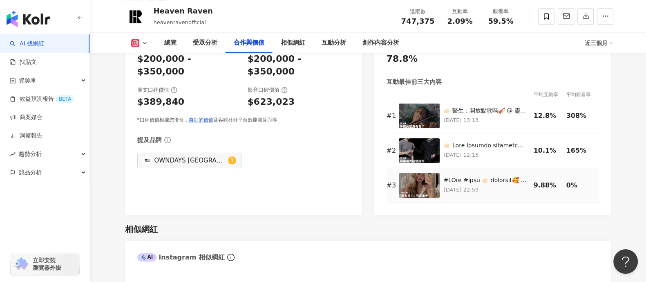
click at [412, 173] on img at bounding box center [419, 185] width 41 height 25
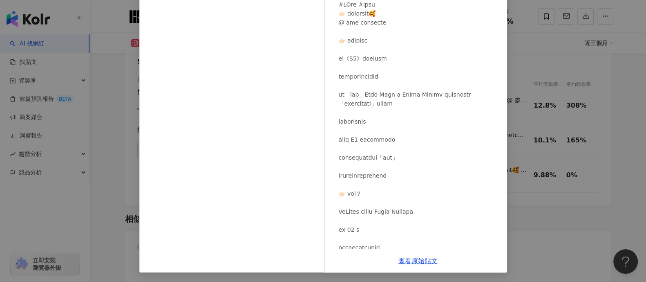
scroll to position [0, 0]
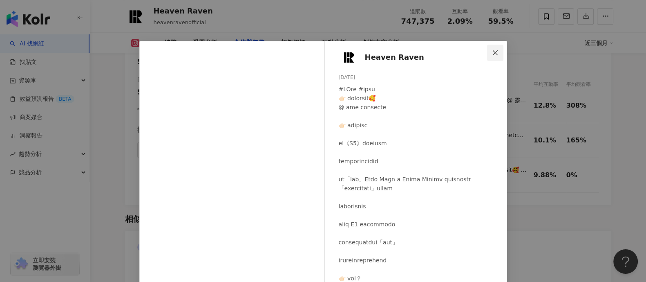
click at [492, 54] on icon "close" at bounding box center [495, 52] width 7 height 7
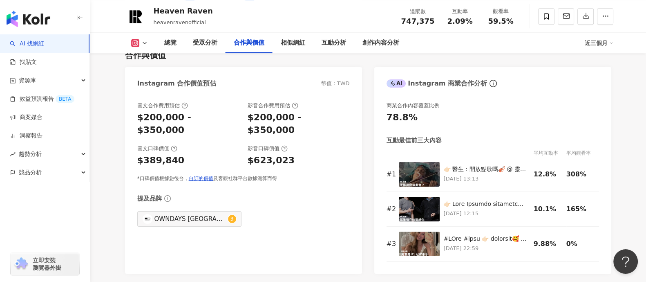
scroll to position [1117, 0]
